Goal: Task Accomplishment & Management: Complete application form

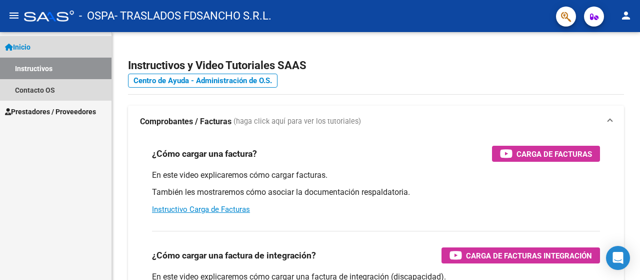
click at [31, 63] on link "Instructivos" at bounding box center [56, 69] width 112 height 22
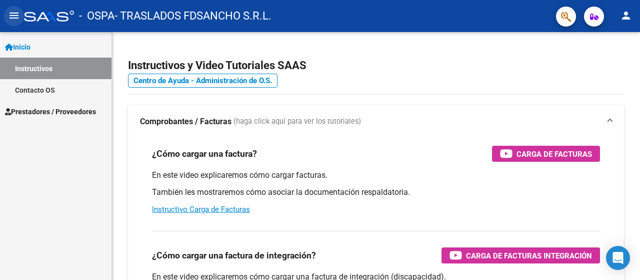
click at [12, 14] on mat-icon "menu" at bounding box center [14, 16] width 12 height 12
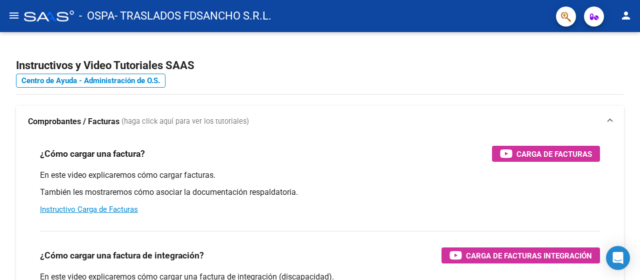
click at [15, 14] on mat-icon "menu" at bounding box center [14, 16] width 12 height 12
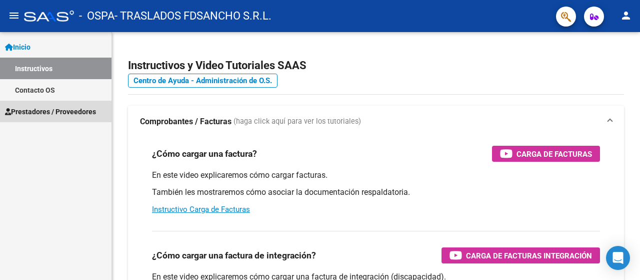
click at [61, 109] on span "Prestadores / Proveedores" at bounding box center [50, 111] width 91 height 11
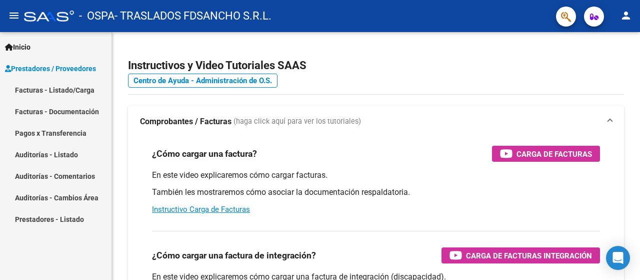
click at [71, 88] on link "Facturas - Listado/Carga" at bounding box center [56, 90] width 112 height 22
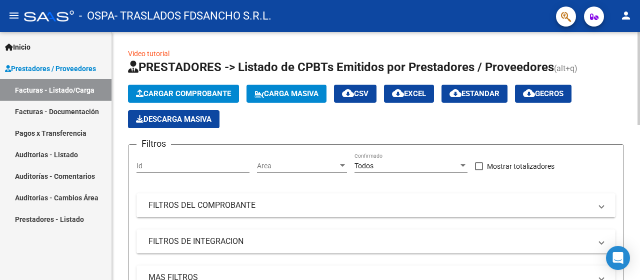
click at [160, 89] on span "Cargar Comprobante" at bounding box center [183, 93] width 95 height 9
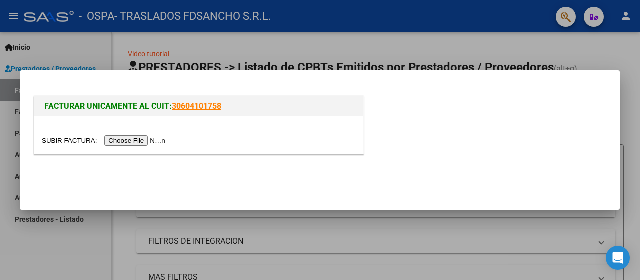
click at [159, 138] on input "file" at bounding box center [105, 140] width 127 height 11
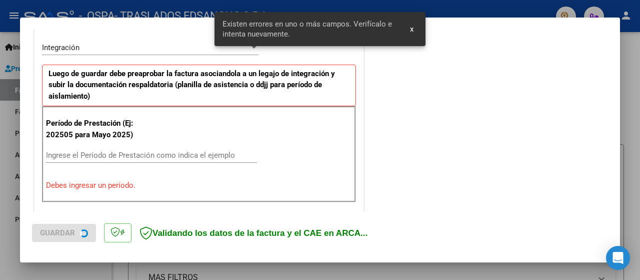
scroll to position [248, 0]
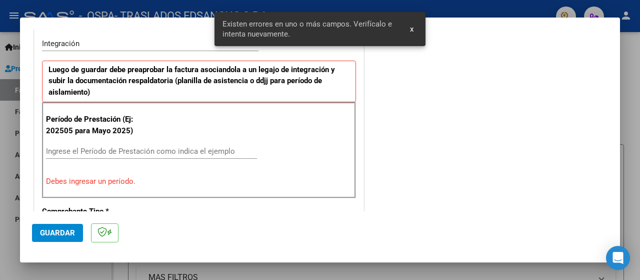
click at [127, 144] on div "Ingrese el Período de Prestación como indica el ejemplo" at bounding box center [151, 151] width 211 height 15
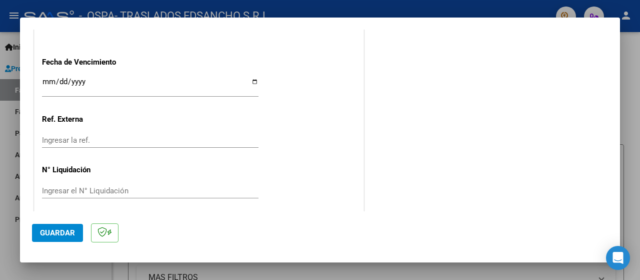
scroll to position [718, 0]
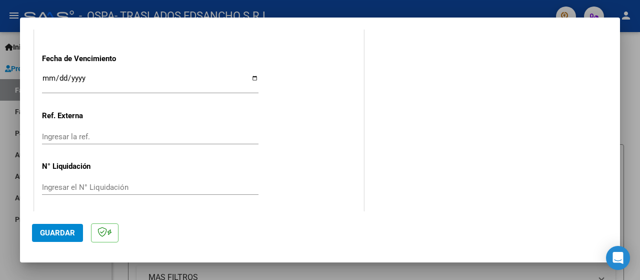
type input "202509"
click at [62, 227] on button "Guardar" at bounding box center [57, 233] width 51 height 18
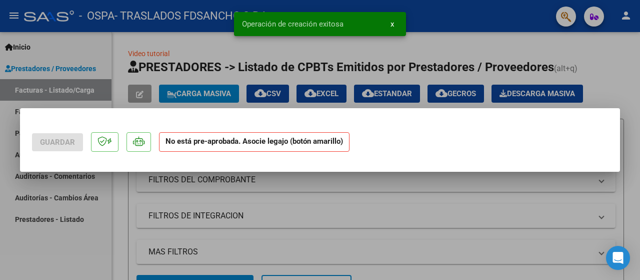
scroll to position [0, 0]
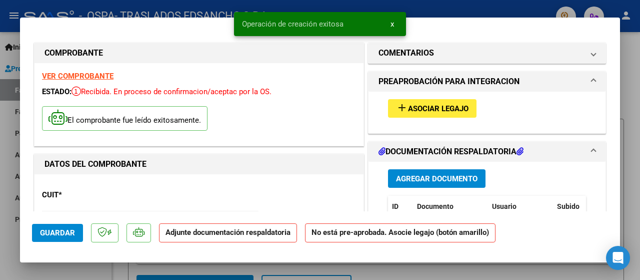
click at [443, 97] on div "add Asociar Legajo" at bounding box center [487, 109] width 213 height 34
click at [443, 100] on button "add Asociar Legajo" at bounding box center [432, 108] width 89 height 19
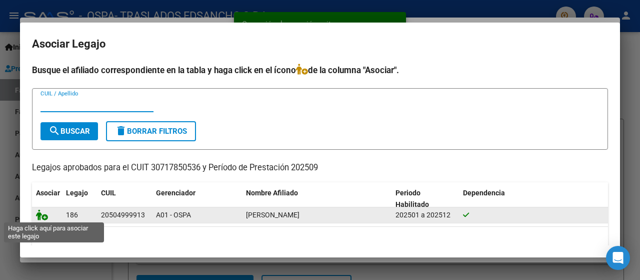
click at [45, 218] on icon at bounding box center [42, 214] width 12 height 11
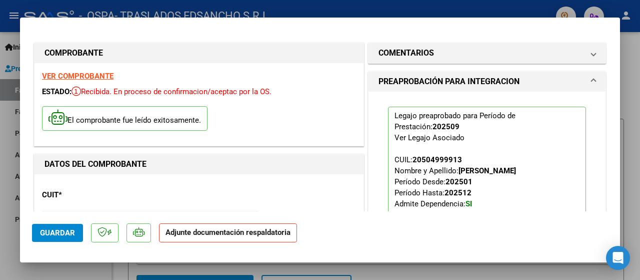
scroll to position [150, 0]
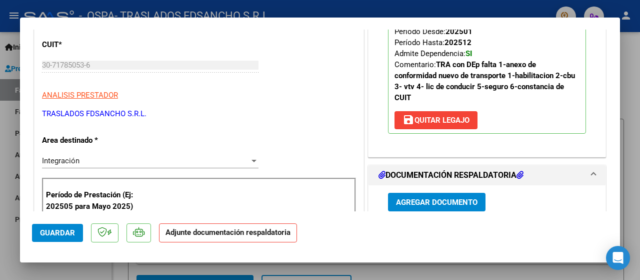
click at [436, 202] on span "Agregar Documento" at bounding box center [437, 202] width 82 height 9
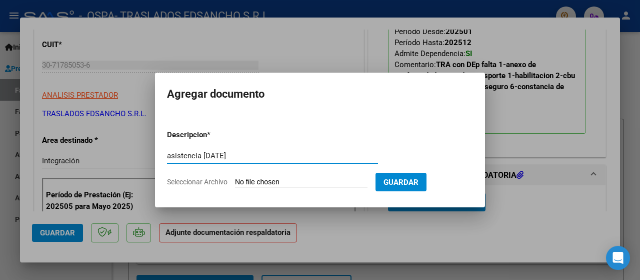
type input "asistencia [DATE]"
click at [307, 185] on input "Seleccionar Archivo" at bounding box center [301, 183] width 133 height 10
type input "C:\fakepath\Asistencia [PERSON_NAME] Septie 2025.pdf"
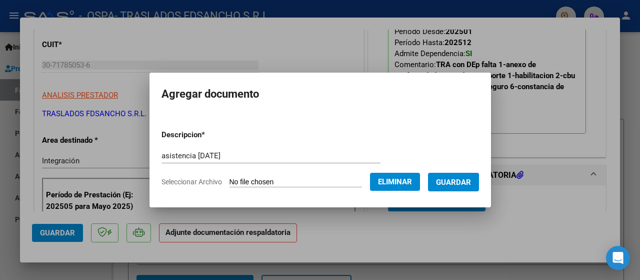
click at [471, 179] on span "Guardar" at bounding box center [453, 182] width 35 height 9
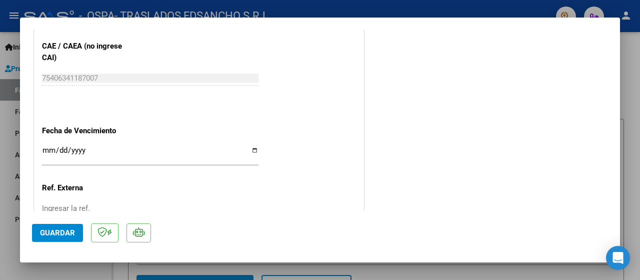
scroll to position [722, 0]
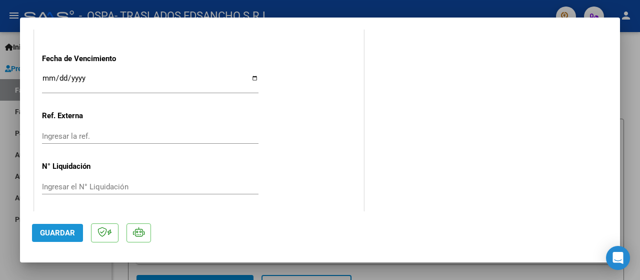
click at [48, 235] on span "Guardar" at bounding box center [57, 232] width 35 height 9
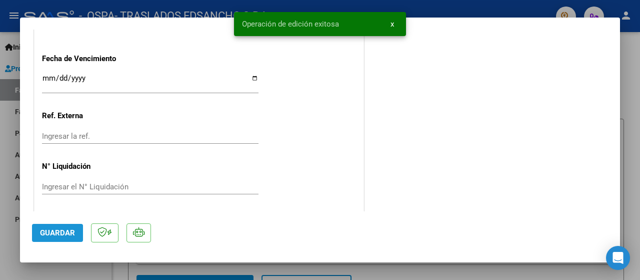
click at [49, 235] on span "Guardar" at bounding box center [57, 232] width 35 height 9
click at [392, 19] on button "x" at bounding box center [393, 24] width 20 height 18
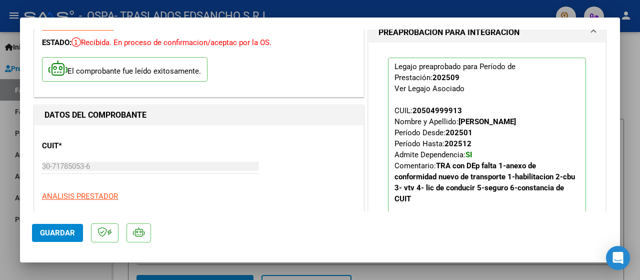
scroll to position [0, 0]
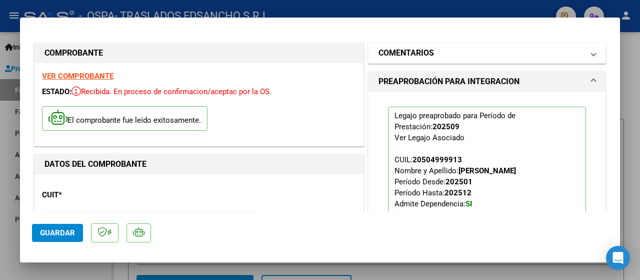
click at [478, 55] on mat-panel-title "COMENTARIOS" at bounding box center [481, 53] width 205 height 12
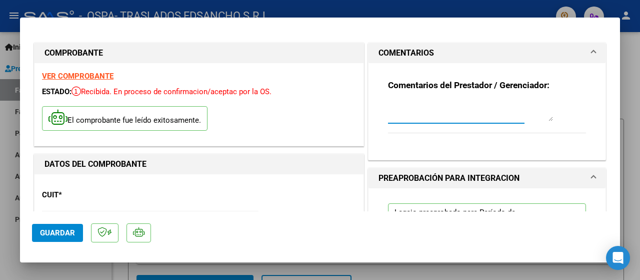
click at [449, 113] on textarea at bounding box center [470, 111] width 165 height 20
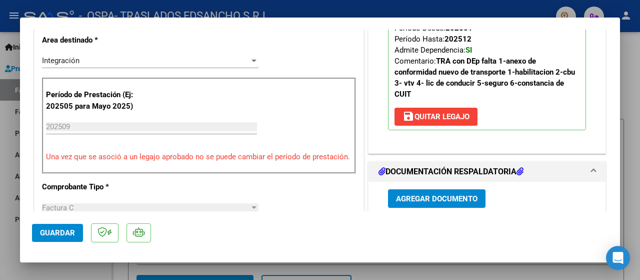
scroll to position [550, 0]
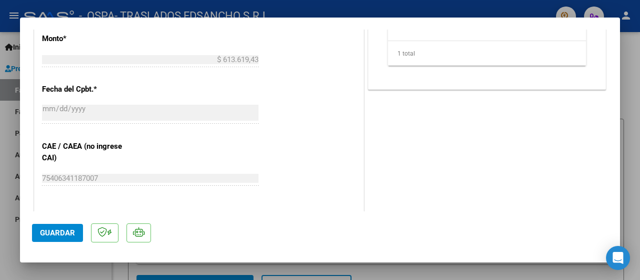
type textarea "saludos"
click at [48, 226] on button "Guardar" at bounding box center [57, 233] width 51 height 18
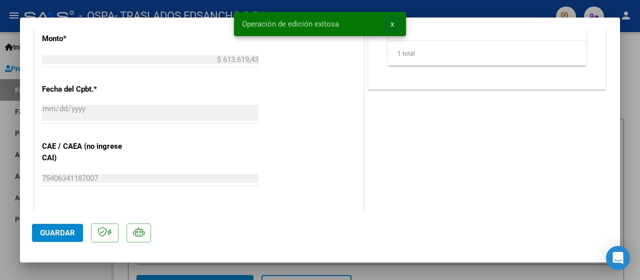
click at [392, 25] on span "x" at bounding box center [393, 24] width 4 height 9
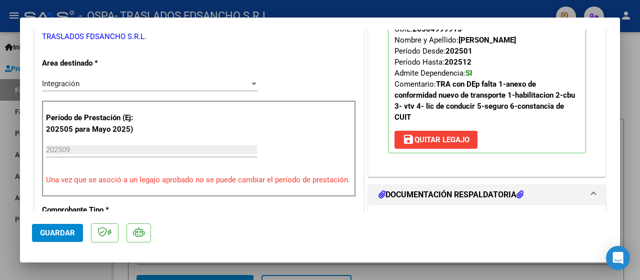
scroll to position [150, 0]
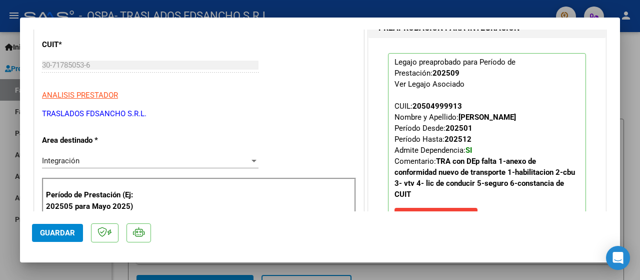
click at [463, 11] on div at bounding box center [320, 140] width 640 height 280
type input "$ 0,00"
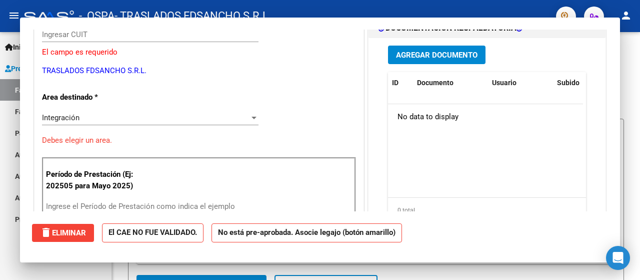
scroll to position [0, 0]
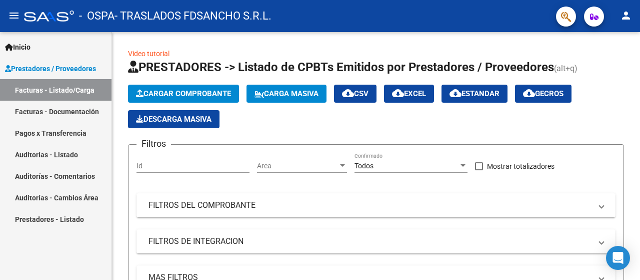
click at [33, 71] on span "Prestadores / Proveedores" at bounding box center [50, 68] width 91 height 11
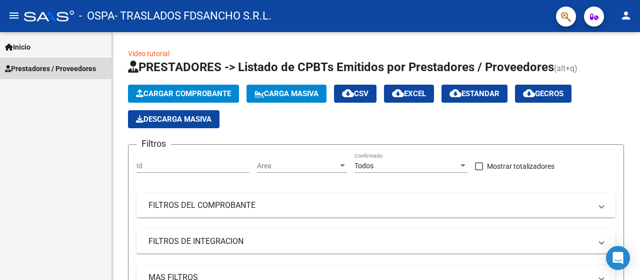
click at [42, 66] on span "Prestadores / Proveedores" at bounding box center [50, 68] width 91 height 11
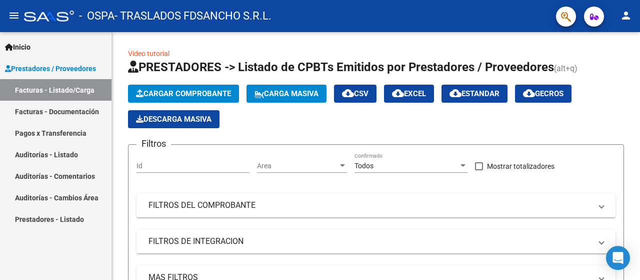
click at [45, 93] on link "Facturas - Listado/Carga" at bounding box center [56, 90] width 112 height 22
click at [55, 112] on link "Facturas - Documentación" at bounding box center [56, 112] width 112 height 22
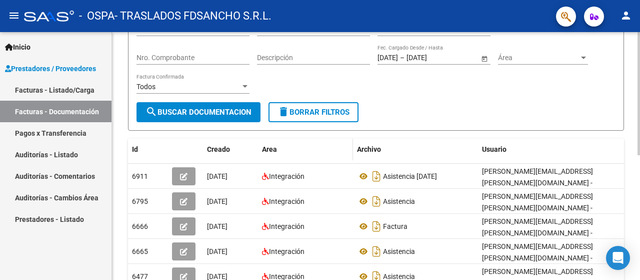
scroll to position [150, 0]
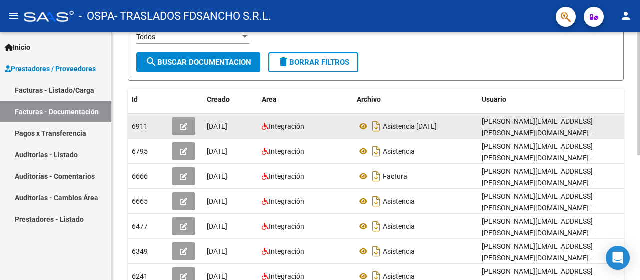
click at [185, 122] on span "button" at bounding box center [184, 126] width 8 height 9
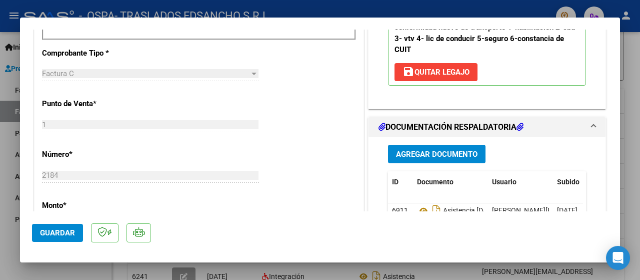
scroll to position [400, 0]
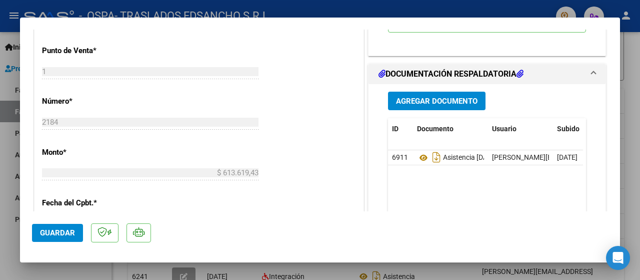
click at [430, 98] on span "Agregar Documento" at bounding box center [437, 101] width 82 height 9
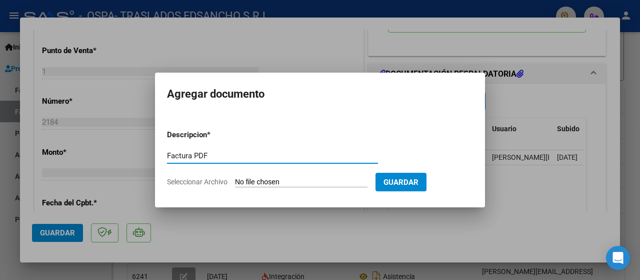
type input "Factura PDF"
click at [317, 182] on input "Seleccionar Archivo" at bounding box center [301, 183] width 133 height 10
type input "C:\fakepath\[PERSON_NAME] [DATE].pdf"
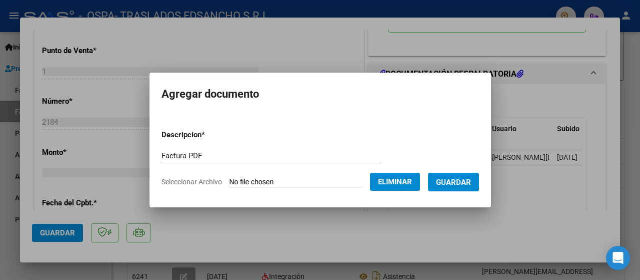
click at [470, 184] on span "Guardar" at bounding box center [453, 182] width 35 height 9
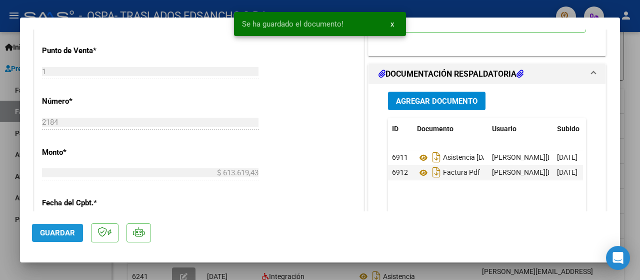
click at [57, 232] on span "Guardar" at bounding box center [57, 232] width 35 height 9
click at [394, 25] on span "x" at bounding box center [393, 24] width 4 height 9
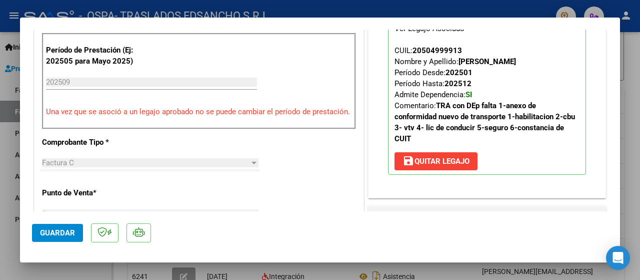
scroll to position [150, 0]
